Goal: Obtain resource: Download file/media

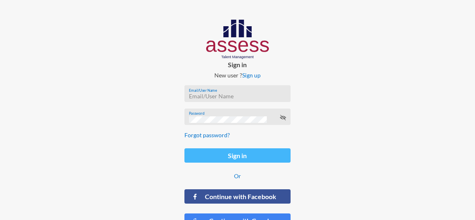
type input "ranaesmat"
click at [242, 155] on button "Sign in" at bounding box center [237, 155] width 106 height 14
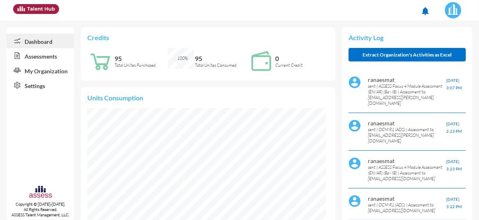
click at [55, 54] on link "Assessments" at bounding box center [41, 55] width 68 height 15
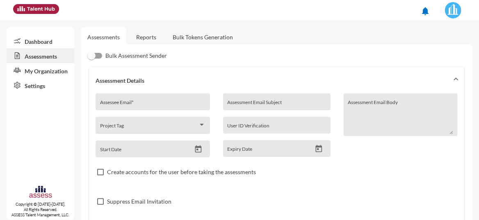
click at [149, 38] on link "Reports" at bounding box center [146, 37] width 33 height 20
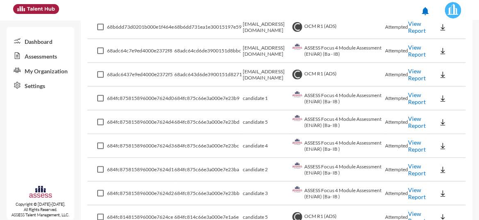
scroll to position [338, 0]
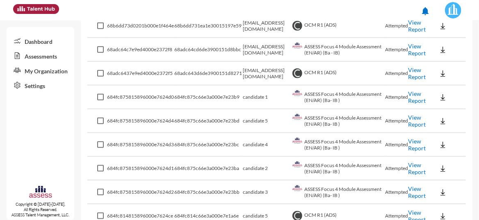
click at [409, 98] on link "View Report" at bounding box center [417, 97] width 18 height 14
click at [413, 125] on td "View Report" at bounding box center [419, 121] width 22 height 24
click at [412, 121] on link "View Report" at bounding box center [417, 121] width 18 height 14
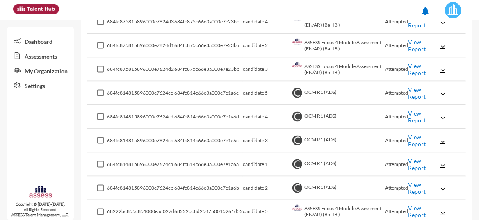
scroll to position [448, 0]
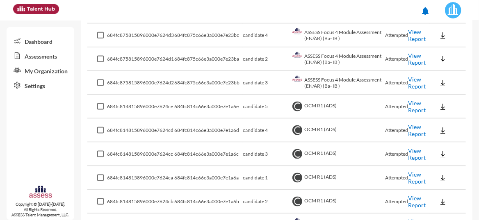
click at [413, 107] on link "View Report" at bounding box center [417, 107] width 18 height 14
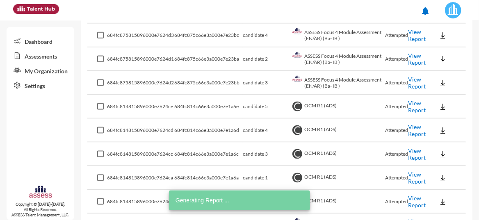
scroll to position [393, 0]
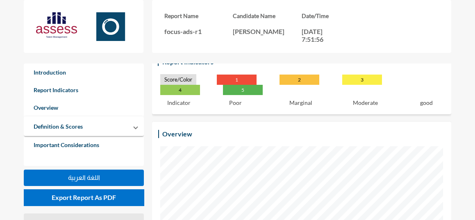
scroll to position [109, 0]
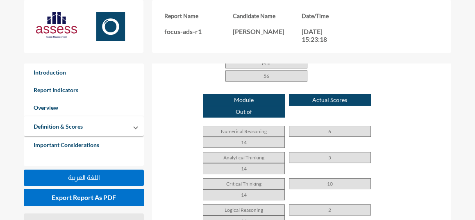
scroll to position [580, 0]
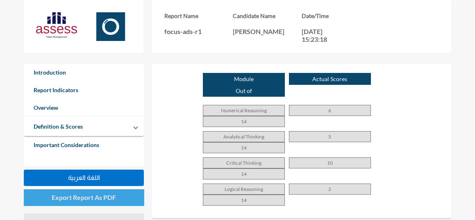
click at [105, 203] on button "Export Report As PDF" at bounding box center [84, 197] width 120 height 16
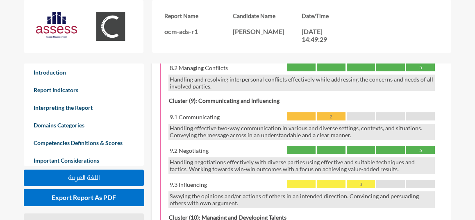
scroll to position [1352, 0]
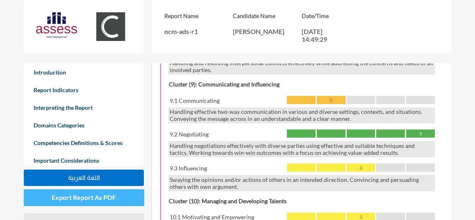
click at [108, 198] on span "Export Report As PDF" at bounding box center [84, 197] width 64 height 8
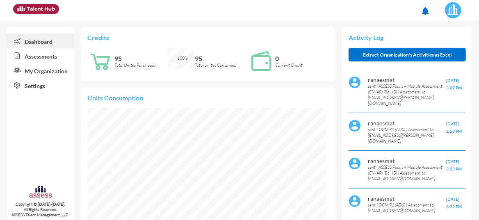
scroll to position [53, 106]
click at [36, 57] on link "Assessments" at bounding box center [41, 55] width 68 height 15
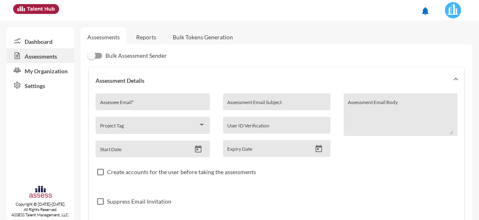
click at [157, 36] on link "Reports" at bounding box center [146, 37] width 33 height 20
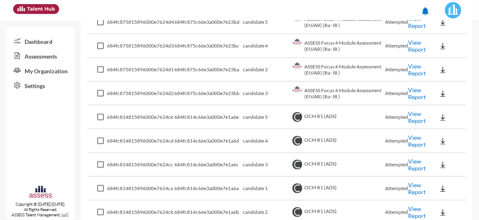
scroll to position [451, 0]
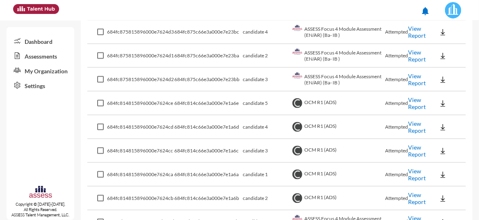
click at [414, 124] on link "View Report" at bounding box center [417, 127] width 18 height 14
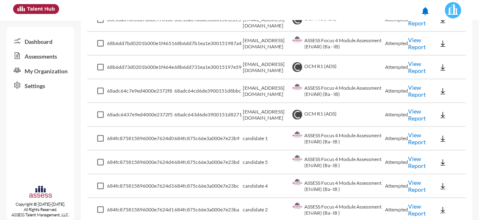
scroll to position [303, 0]
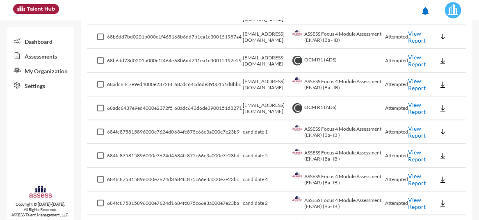
click at [412, 152] on link "View Report" at bounding box center [417, 156] width 18 height 14
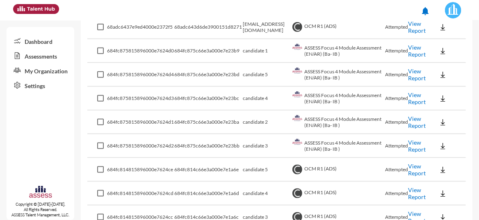
scroll to position [385, 0]
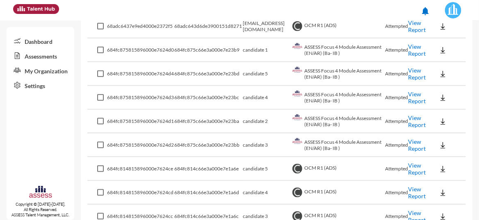
click at [415, 194] on link "View Report" at bounding box center [417, 193] width 18 height 14
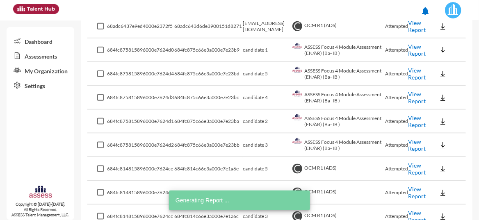
click at [410, 166] on link "View Report" at bounding box center [417, 169] width 18 height 14
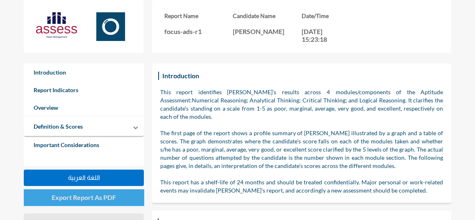
click at [113, 197] on span "Export Report As PDF" at bounding box center [84, 197] width 64 height 8
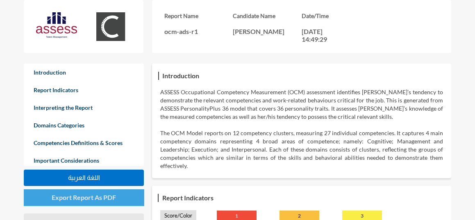
click at [102, 197] on span "Export Report As PDF" at bounding box center [84, 197] width 64 height 8
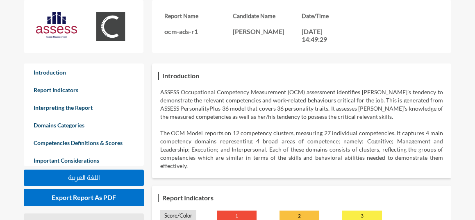
scroll to position [17, 0]
